Goal: Transaction & Acquisition: Subscribe to service/newsletter

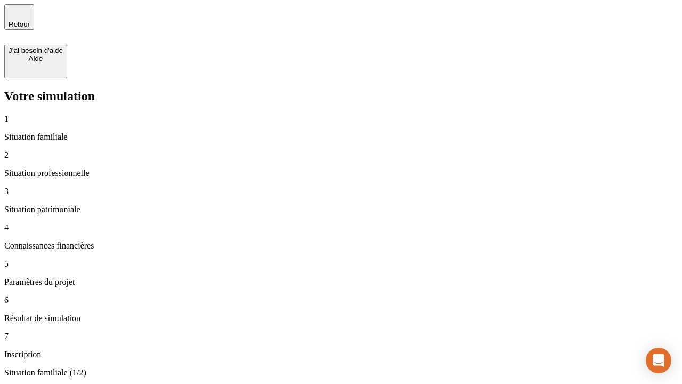
type input "30 000"
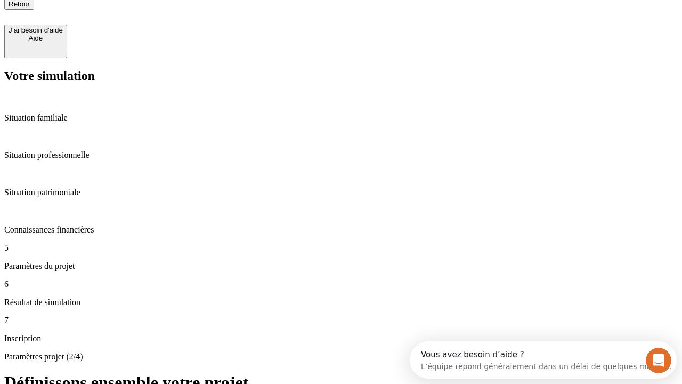
type input "25"
type input "1 000"
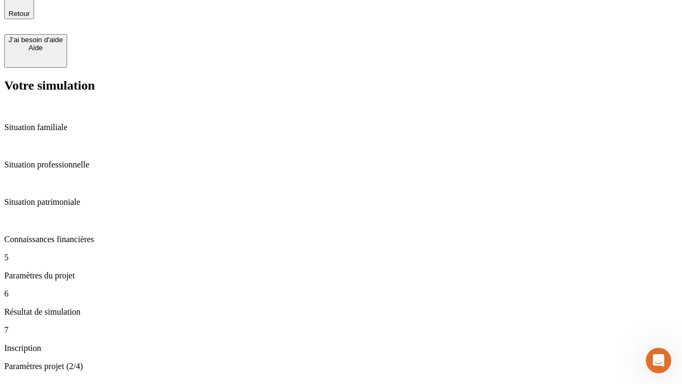
type input "640"
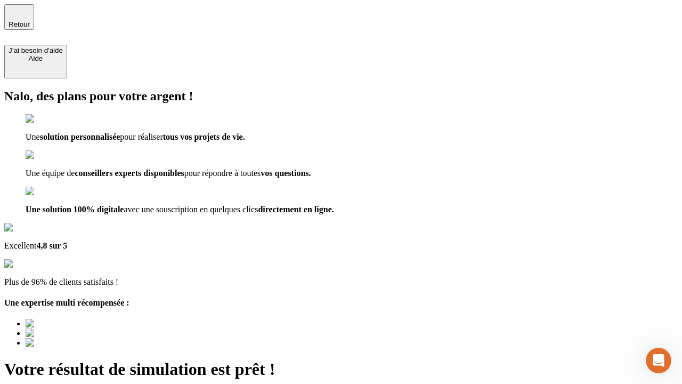
type input "[EMAIL_ADDRESS][PERSON_NAME][DOMAIN_NAME]"
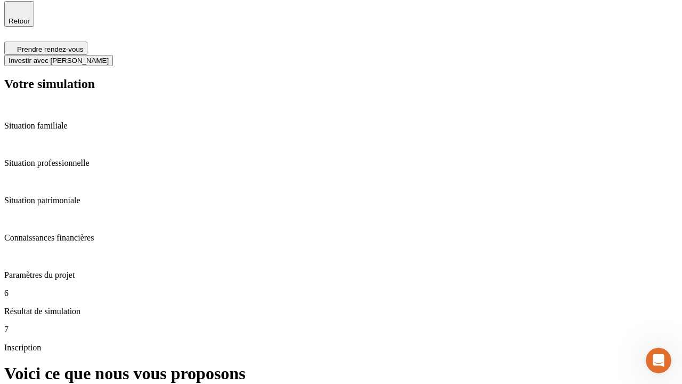
click at [109, 56] on span "Investir avec [PERSON_NAME]" at bounding box center [59, 60] width 100 height 8
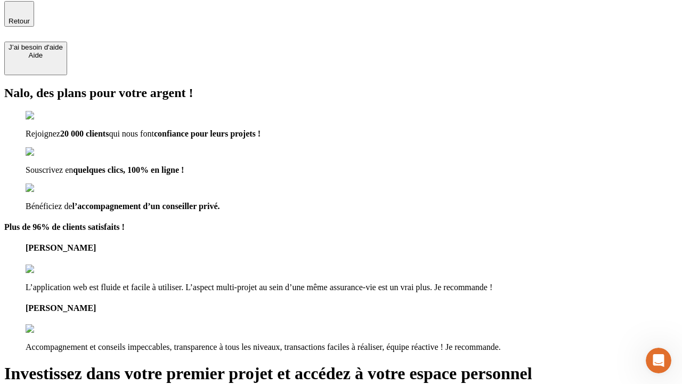
scroll to position [2, 0]
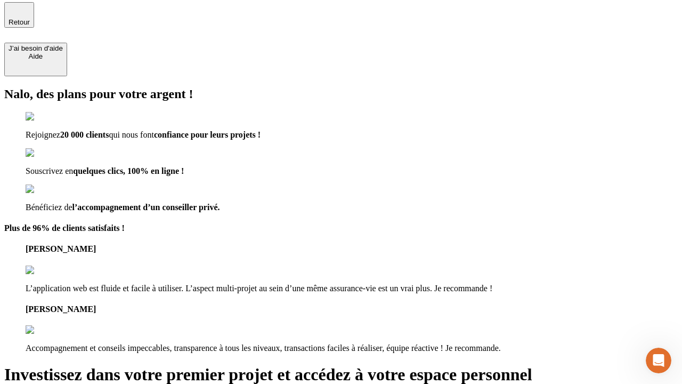
type input "[PERSON_NAME][EMAIL_ADDRESS][DOMAIN_NAME]"
